Goal: Transaction & Acquisition: Download file/media

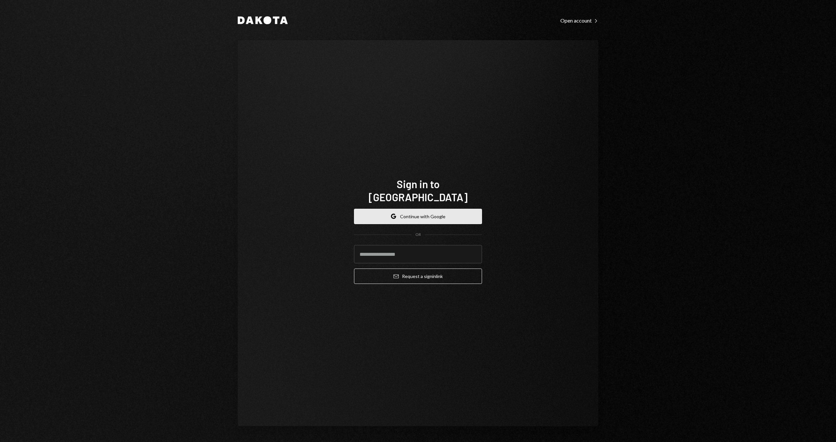
click at [445, 209] on button "Google Continue with Google" at bounding box center [418, 216] width 128 height 15
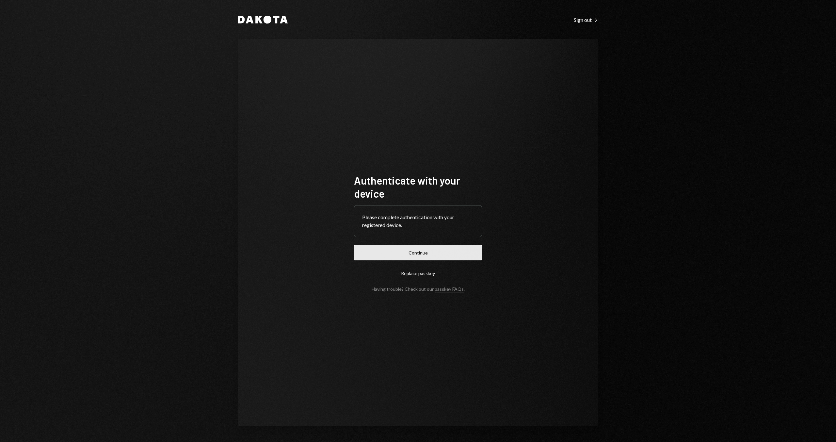
click at [403, 254] on button "Continue" at bounding box center [418, 252] width 128 height 15
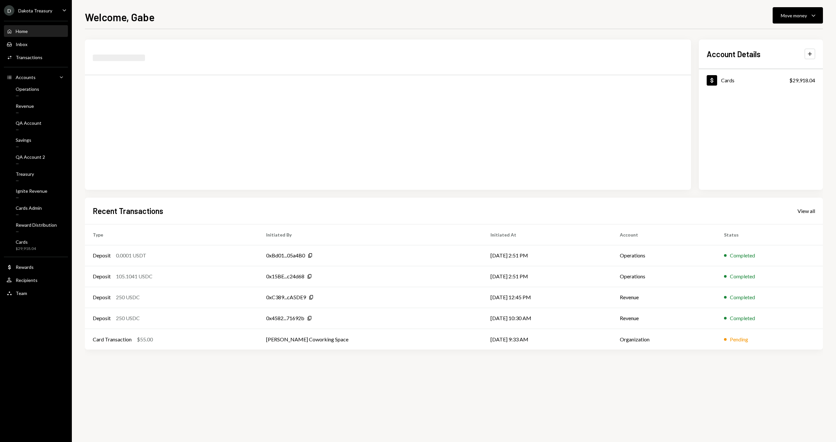
click at [84, 184] on div "Welcome, Gabe Move money Caret Down Account Details Plus Dollar Cards $29,918.0…" at bounding box center [454, 221] width 764 height 442
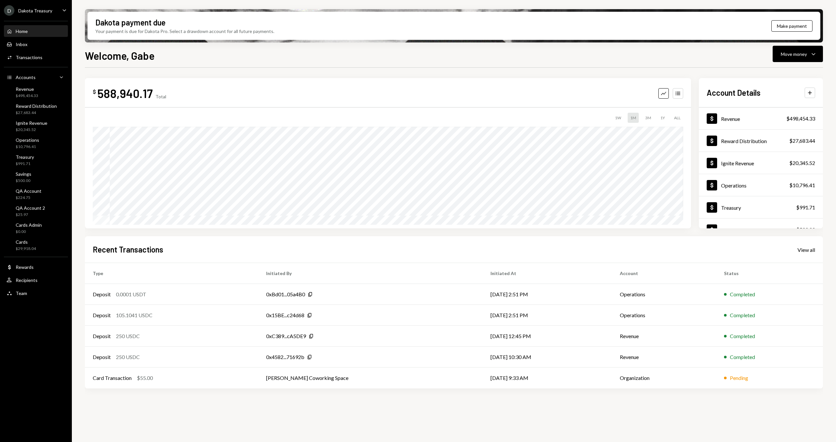
click at [49, 14] on div "D Dakota Treasury" at bounding box center [28, 10] width 48 height 10
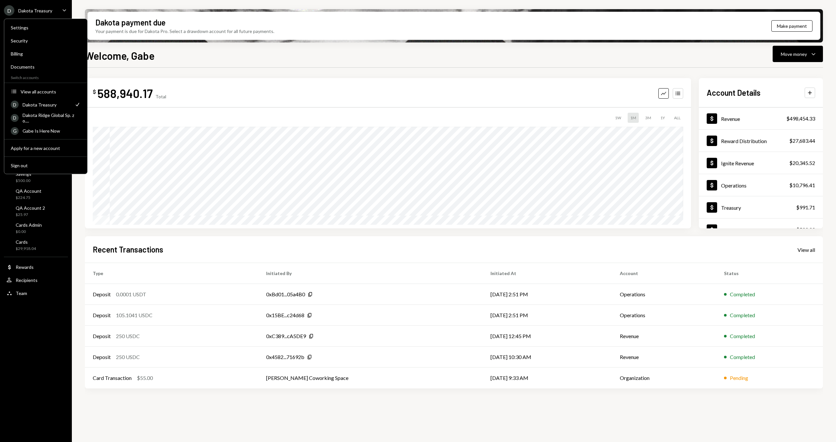
click at [216, 58] on div "Welcome, Gabe Move money Caret Down" at bounding box center [454, 55] width 738 height 14
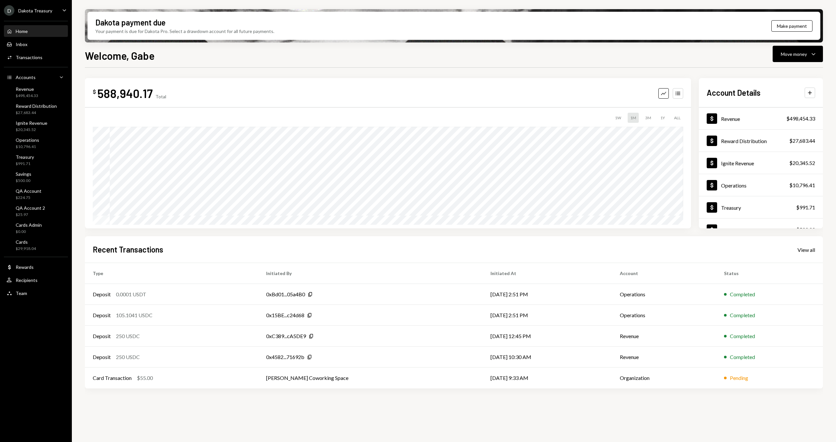
click at [38, 9] on div "Dakota Treasury" at bounding box center [35, 11] width 34 height 6
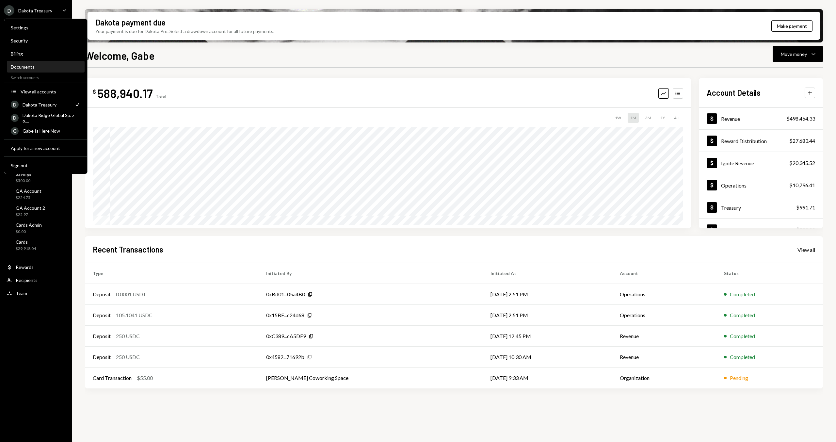
click at [38, 68] on div "Documents" at bounding box center [46, 67] width 70 height 6
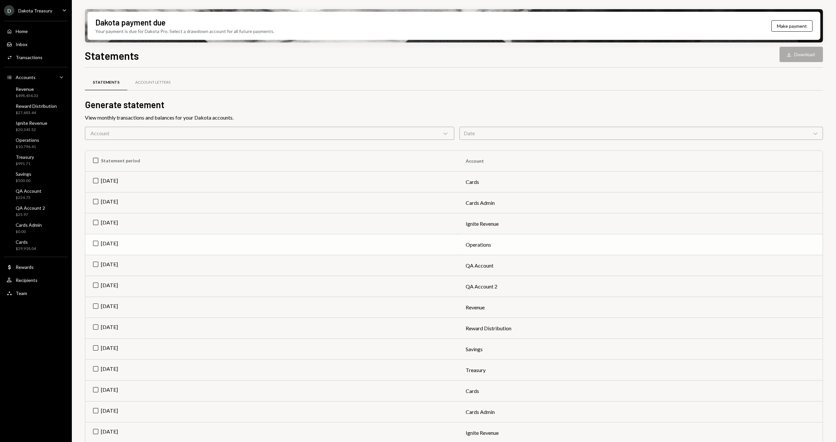
click at [169, 245] on td "[DATE]" at bounding box center [271, 244] width 373 height 21
click at [792, 48] on button "Download Download" at bounding box center [801, 54] width 43 height 15
